Goal: Task Accomplishment & Management: Use online tool/utility

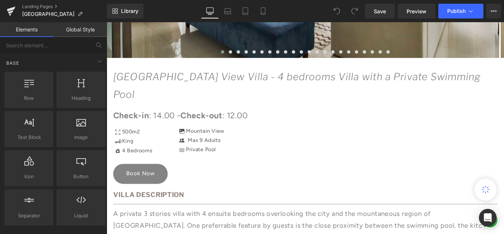
scroll to position [406, 0]
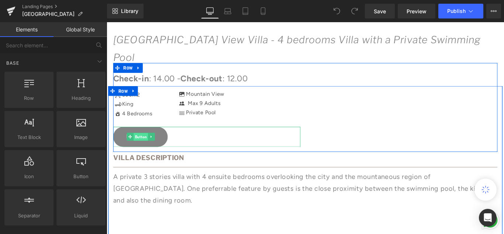
click at [142, 153] on span "Button" at bounding box center [145, 151] width 16 height 9
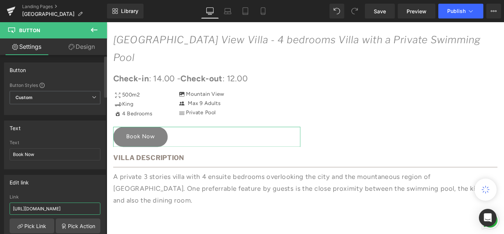
click at [69, 208] on input "[URL][DOMAIN_NAME]" at bounding box center [55, 208] width 91 height 12
paste input "[URL][DOMAIN_NAME]"
type input "[URL][DOMAIN_NAME]"
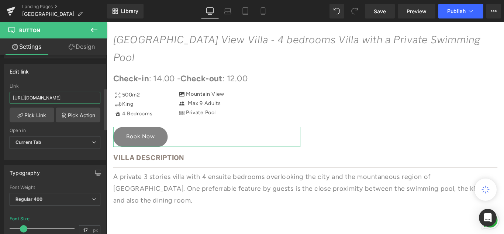
scroll to position [221, 0]
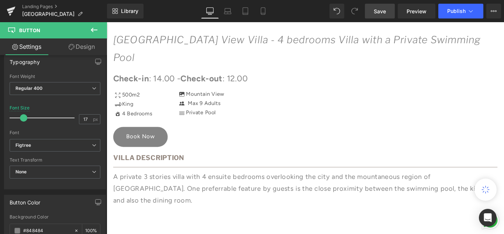
click at [381, 7] on link "Save" at bounding box center [380, 11] width 30 height 15
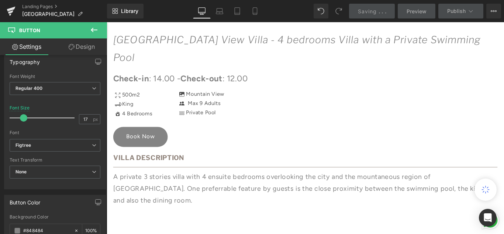
scroll to position [0, 0]
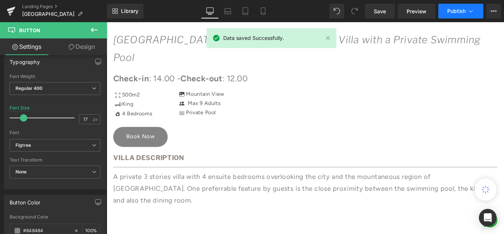
click at [463, 10] on span "Publish" at bounding box center [456, 11] width 18 height 6
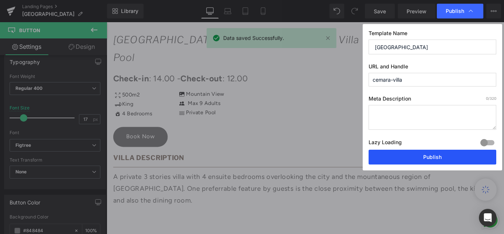
click at [441, 158] on button "Publish" at bounding box center [433, 156] width 128 height 15
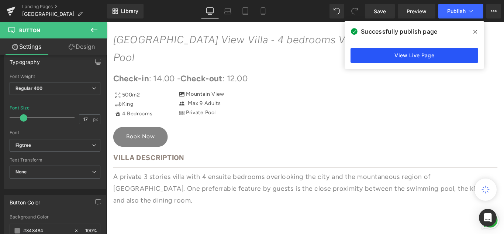
click at [425, 55] on link "View Live Page" at bounding box center [415, 55] width 128 height 15
